Goal: Check status: Check status

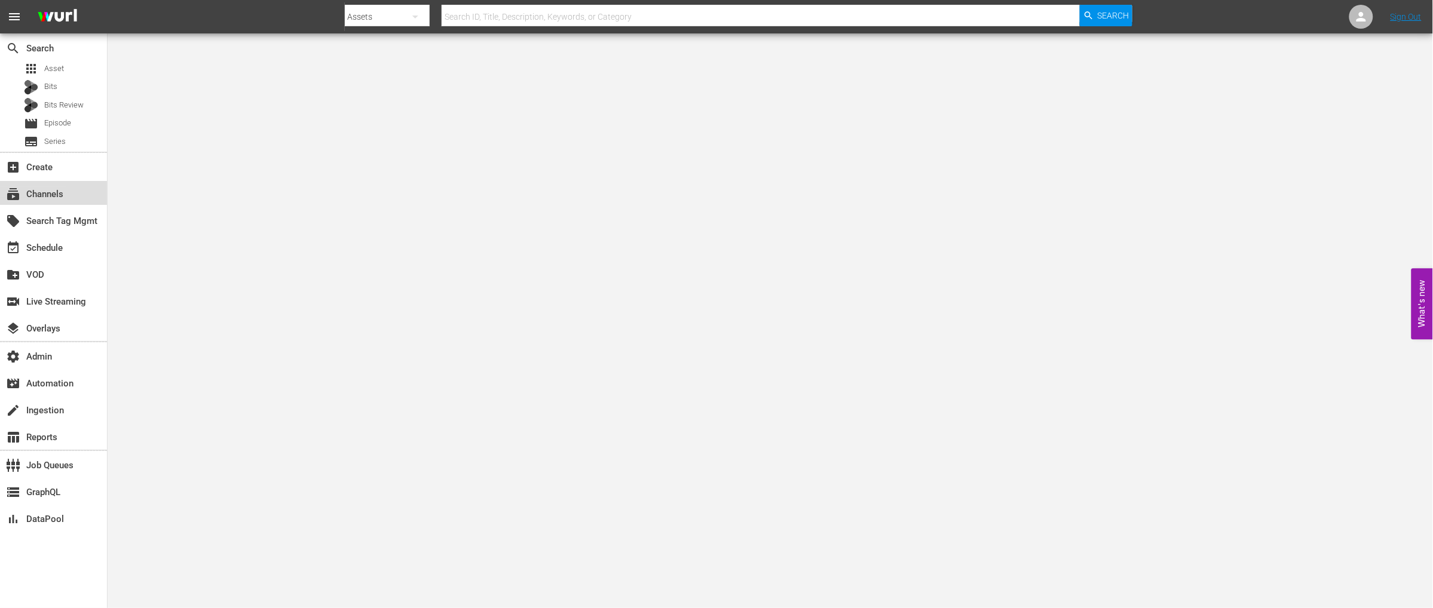
click at [45, 195] on div "subscriptions Channels" at bounding box center [33, 192] width 67 height 11
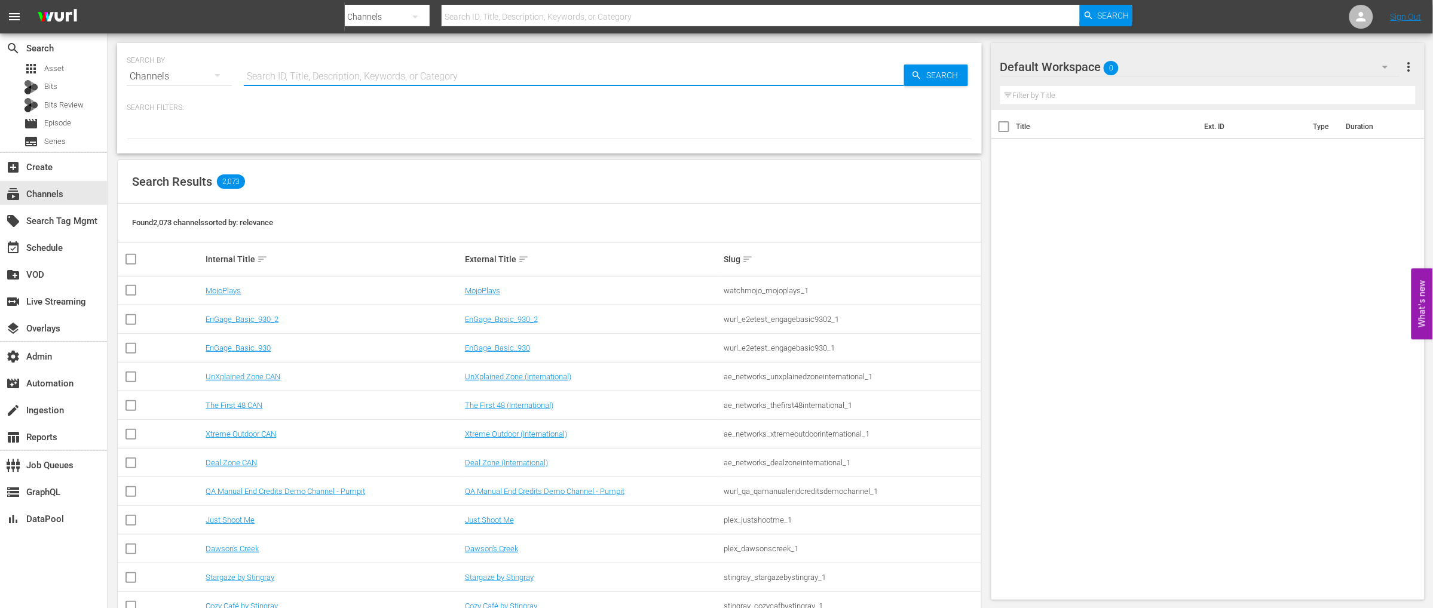
drag, startPoint x: 364, startPoint y: 75, endPoint x: 382, endPoint y: 79, distance: 19.1
click at [363, 74] on input "text" at bounding box center [574, 76] width 660 height 29
paste input "ALLBLK"
type input "ALLBLK"
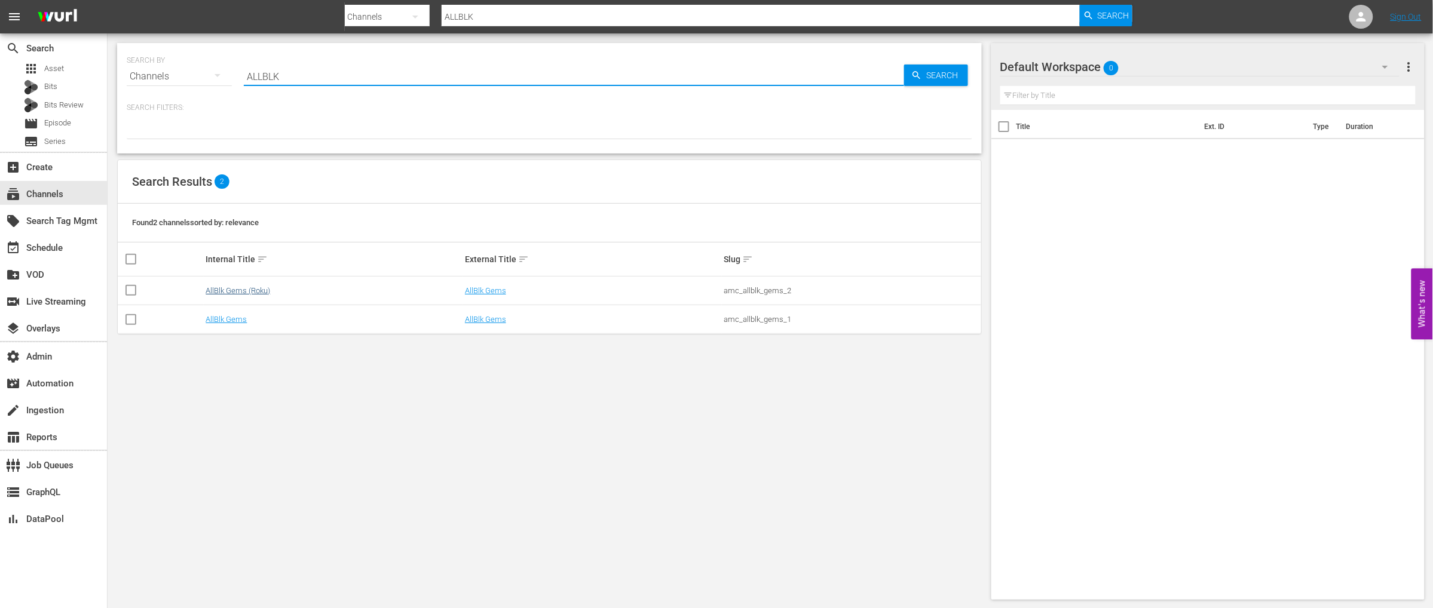
type input "ALLBLK"
click at [254, 290] on link "AllBlk Gems (Roku)" at bounding box center [237, 290] width 65 height 9
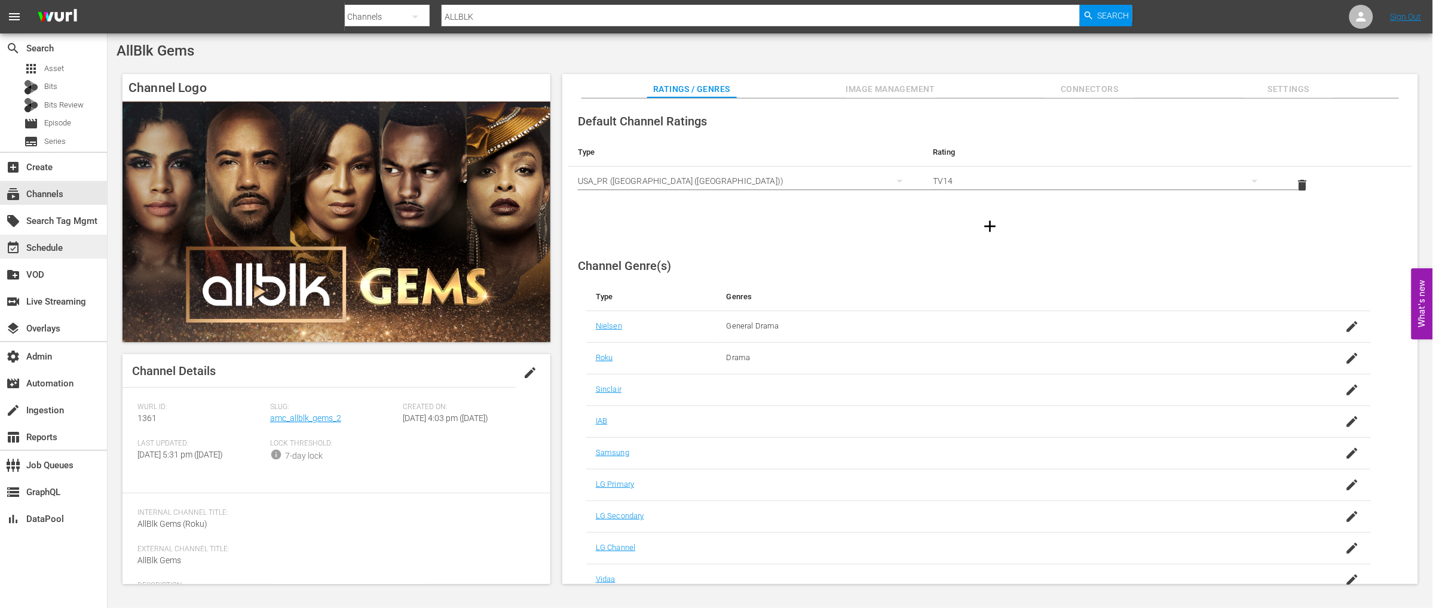
click at [35, 247] on div "event_available Schedule" at bounding box center [33, 246] width 67 height 11
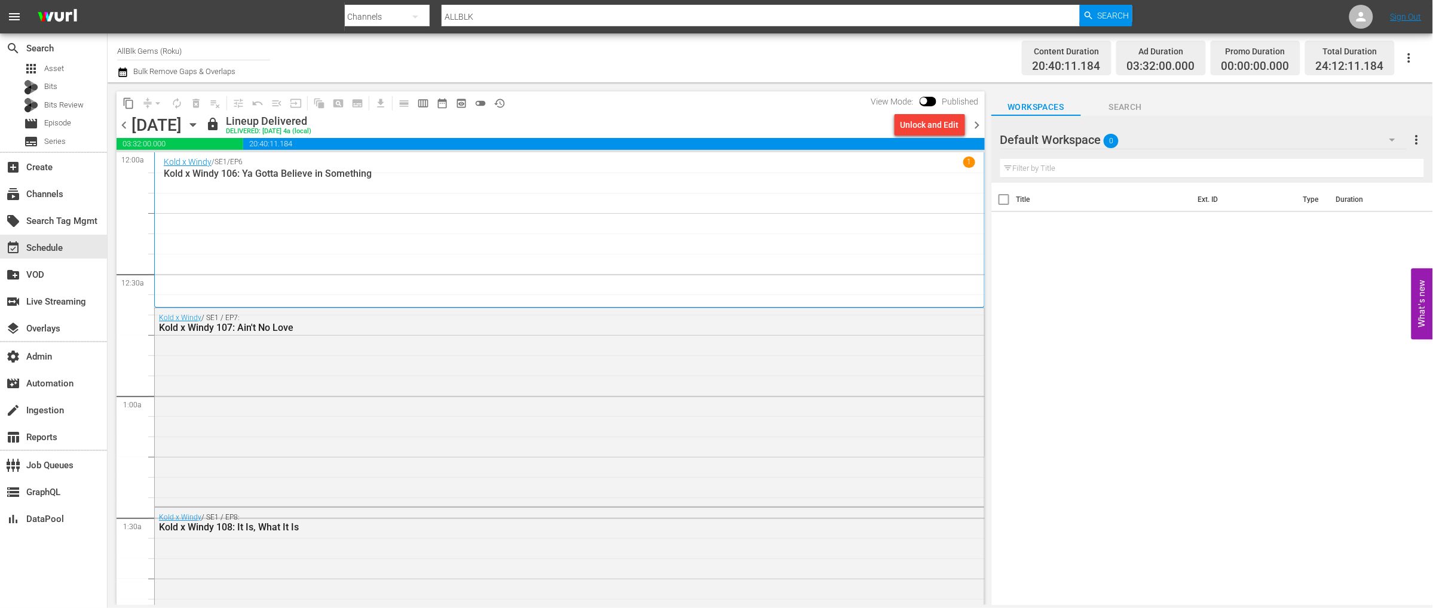
click at [200, 121] on icon "button" at bounding box center [192, 124] width 13 height 13
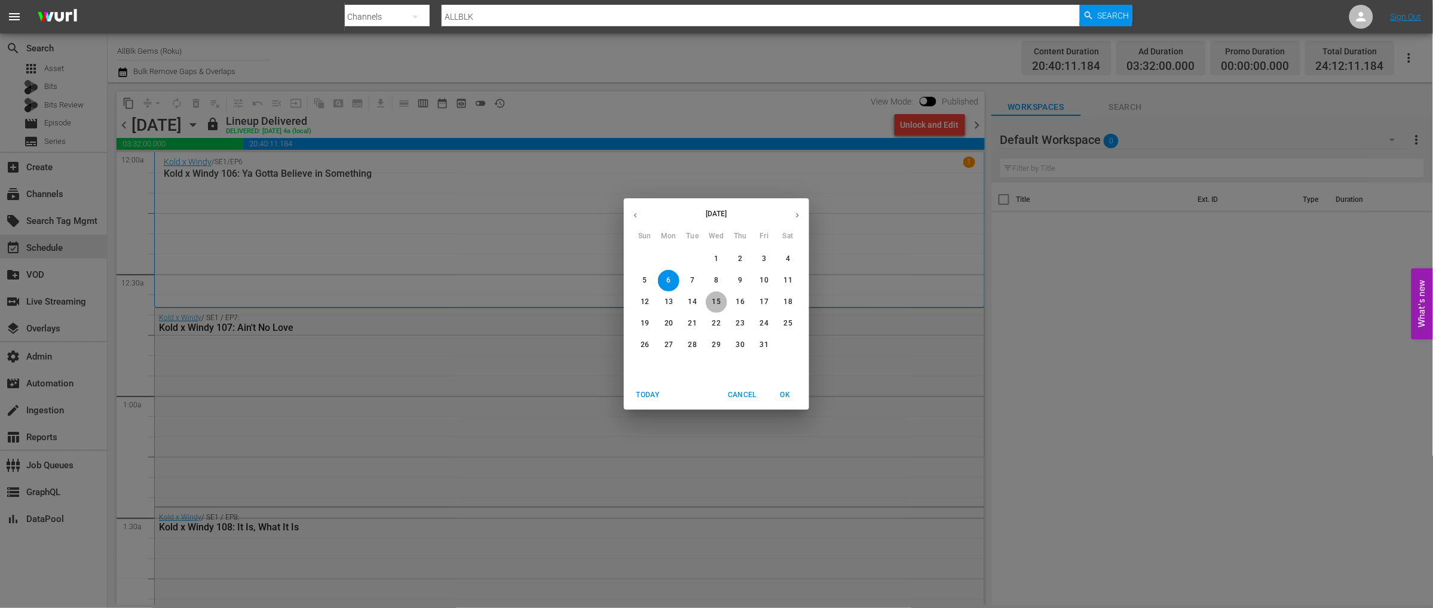
click at [716, 302] on p "15" at bounding box center [716, 302] width 8 height 10
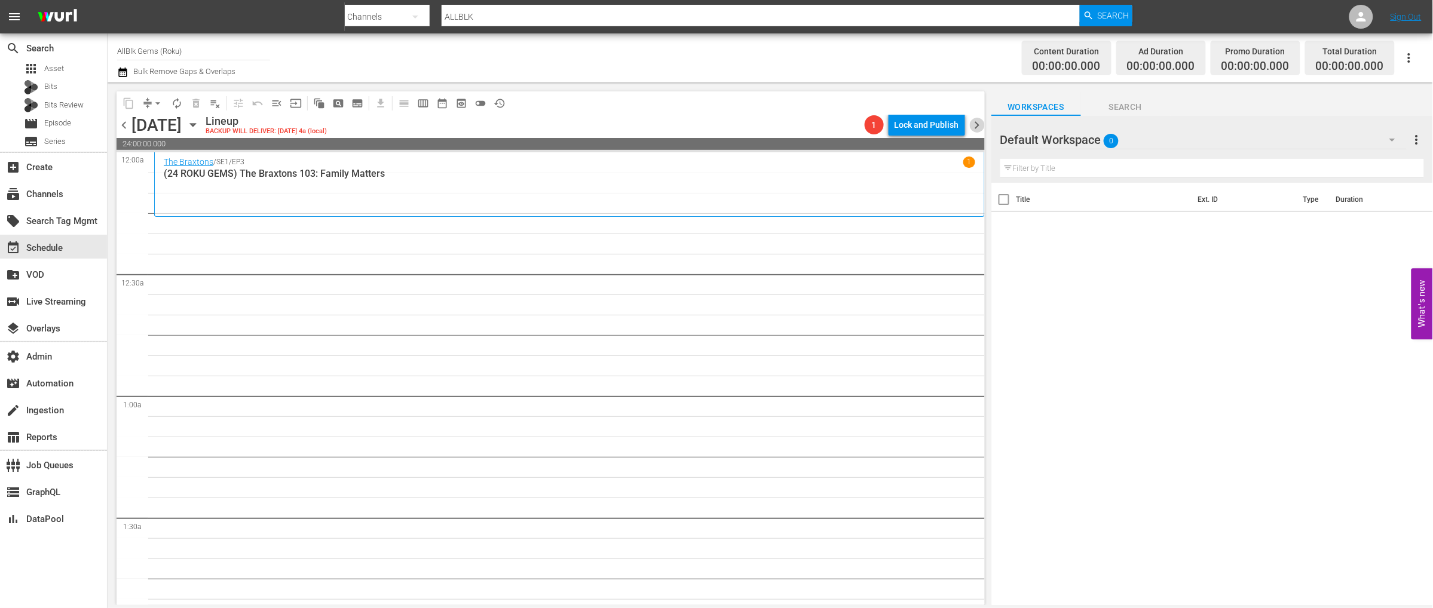
click at [981, 127] on span "chevron_right" at bounding box center [977, 125] width 15 height 15
click at [980, 127] on span "chevron_right" at bounding box center [977, 125] width 15 height 15
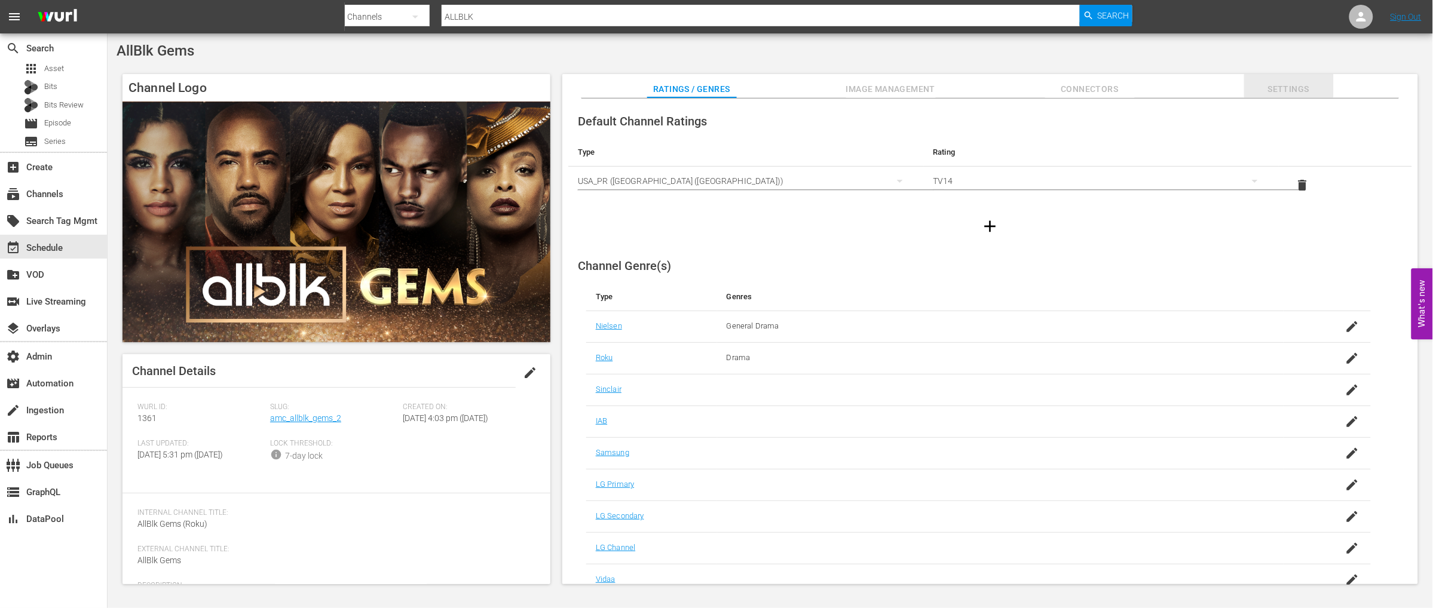
click at [1306, 91] on span "Settings" at bounding box center [1289, 89] width 90 height 15
